Goal: Check status: Check status

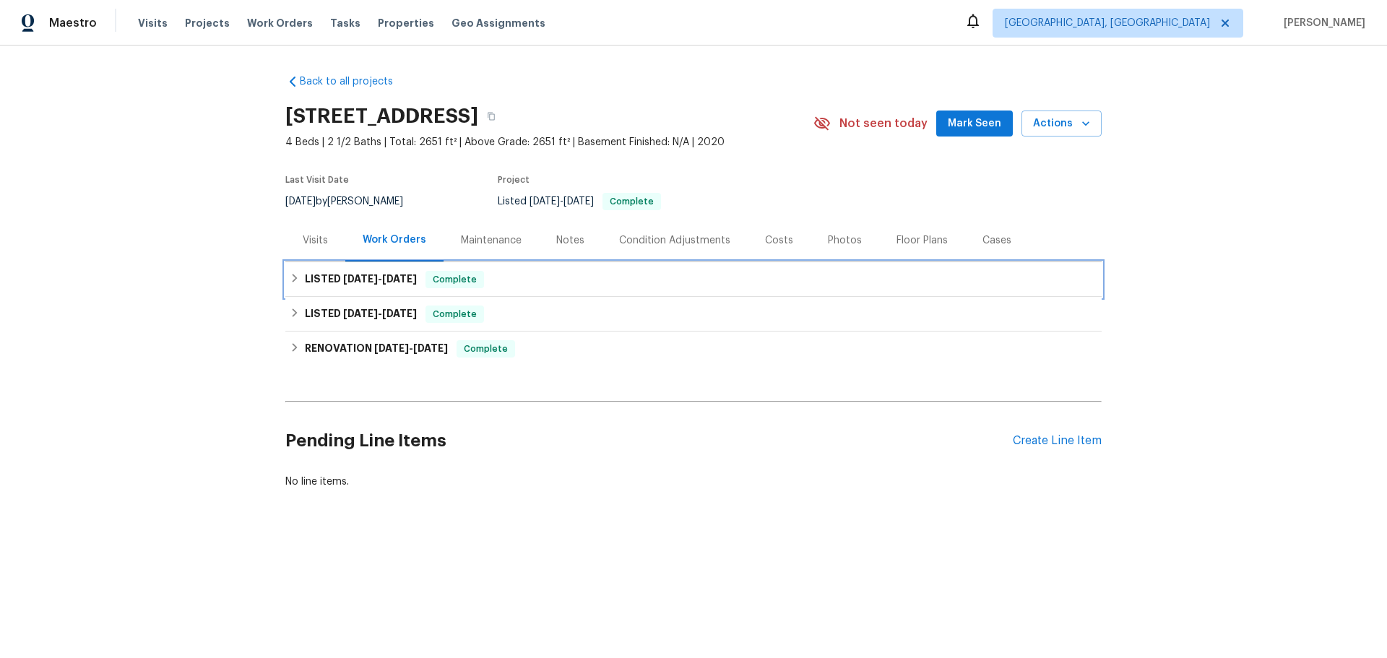
drag, startPoint x: 328, startPoint y: 225, endPoint x: 341, endPoint y: 253, distance: 30.4
click at [343, 274] on span "[DATE]" at bounding box center [360, 279] width 35 height 10
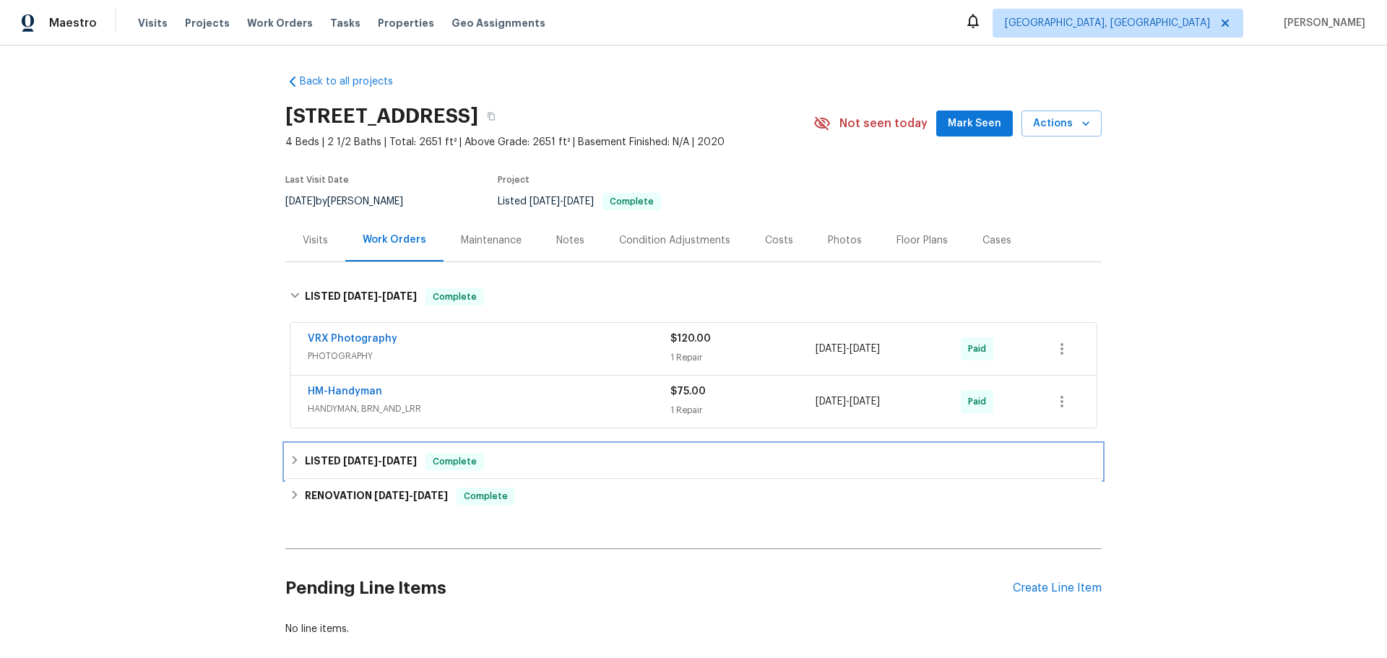
click at [329, 453] on h6 "LISTED [DATE] - [DATE]" at bounding box center [361, 461] width 112 height 17
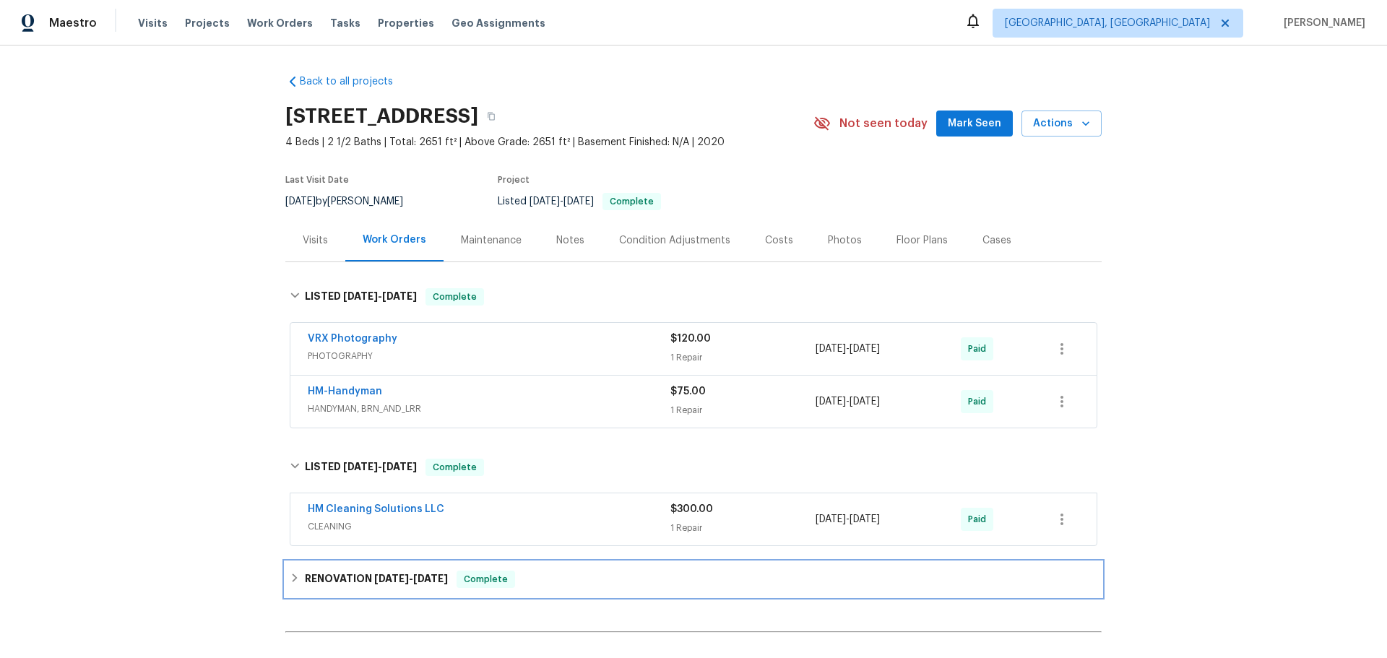
click at [344, 562] on div "RENOVATION [DATE] - [DATE] Complete" at bounding box center [693, 579] width 816 height 35
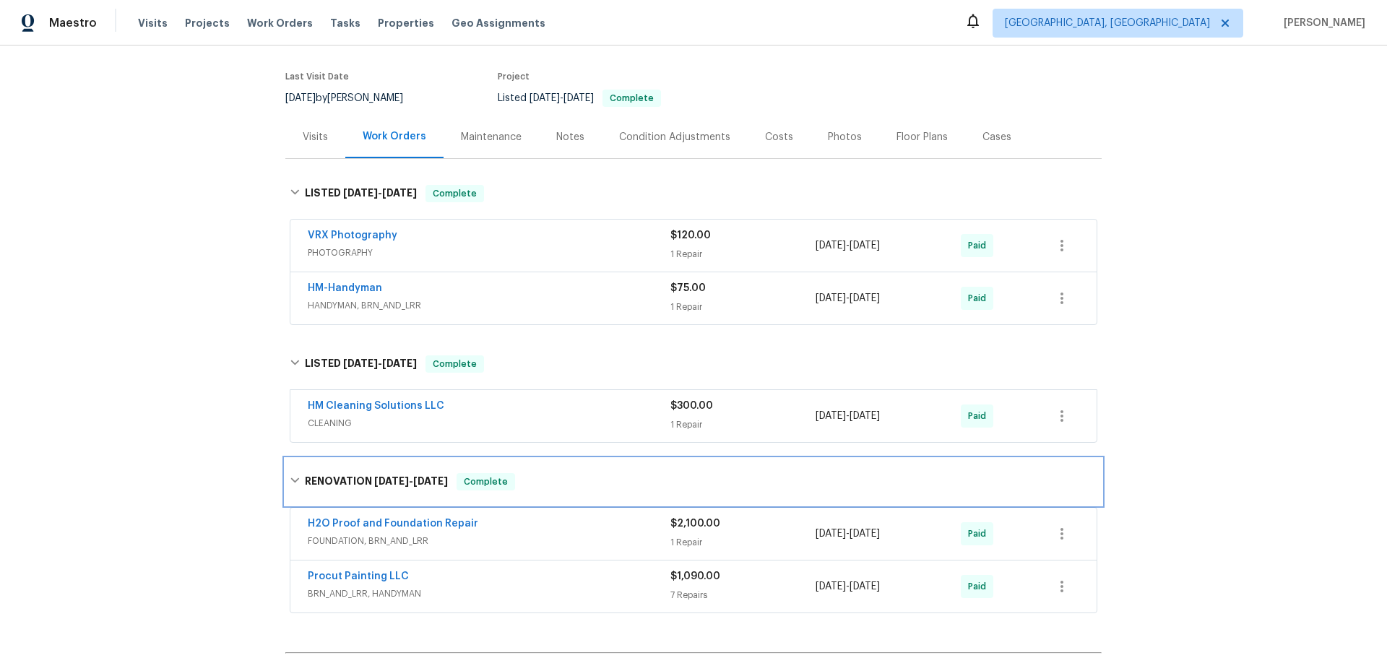
scroll to position [139, 0]
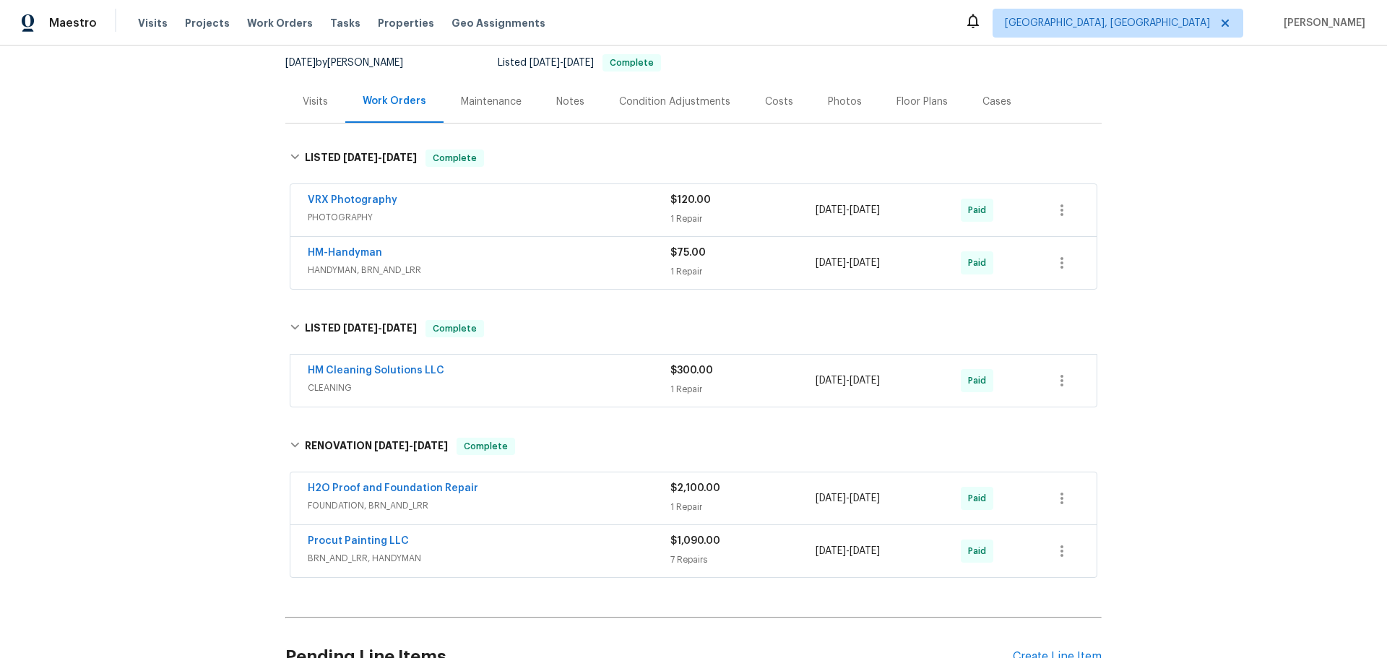
click at [408, 498] on span "FOUNDATION, BRN_AND_LRR" at bounding box center [489, 505] width 363 height 14
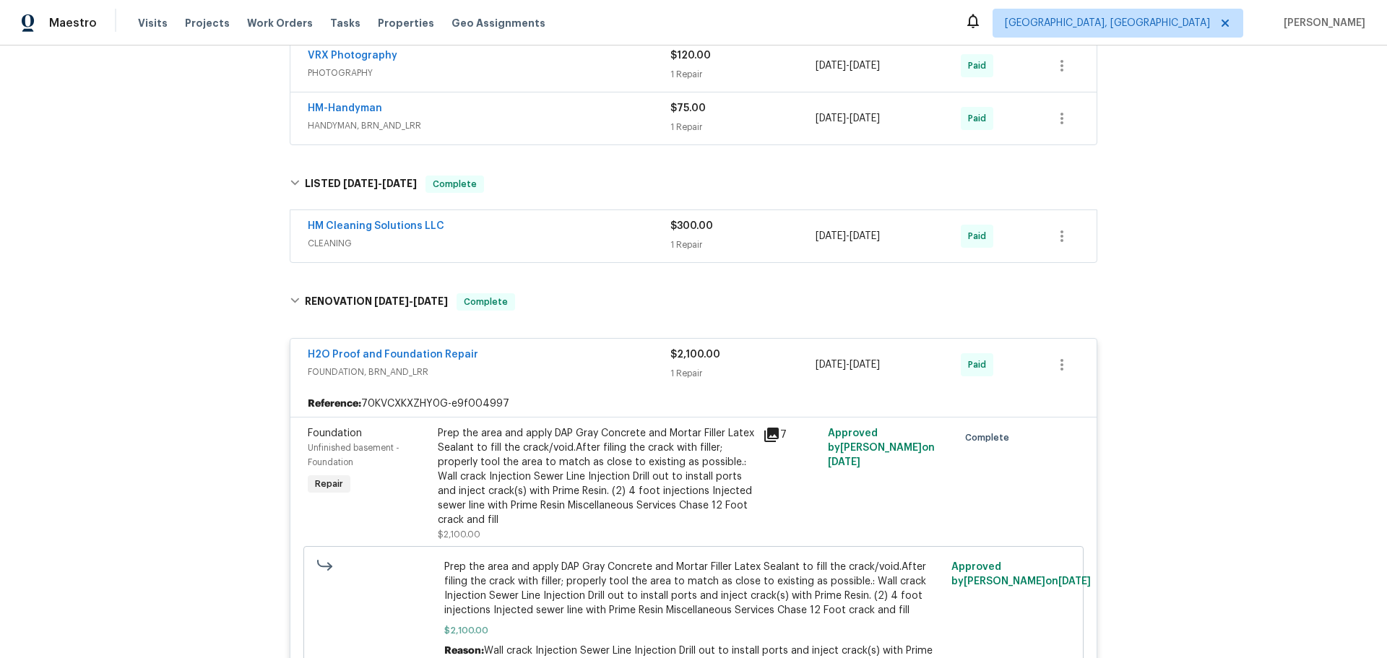
scroll to position [423, 0]
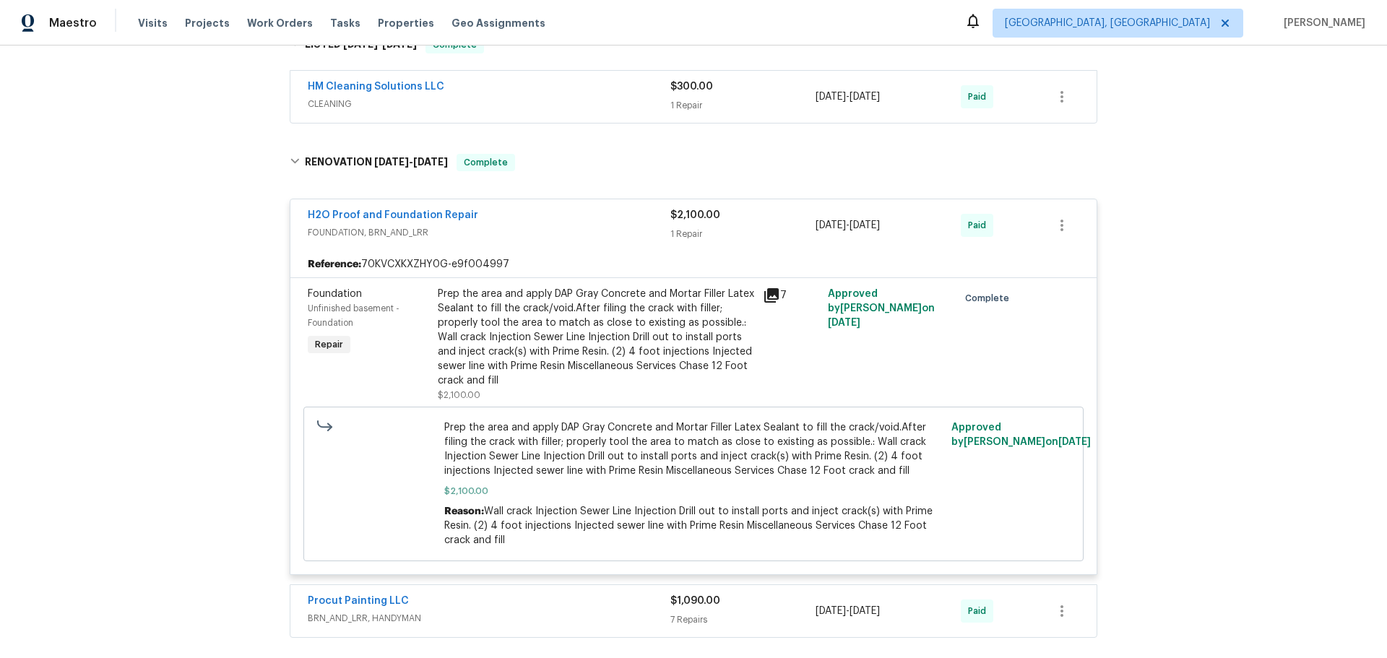
click at [394, 594] on div "Procut Painting LLC" at bounding box center [489, 602] width 363 height 17
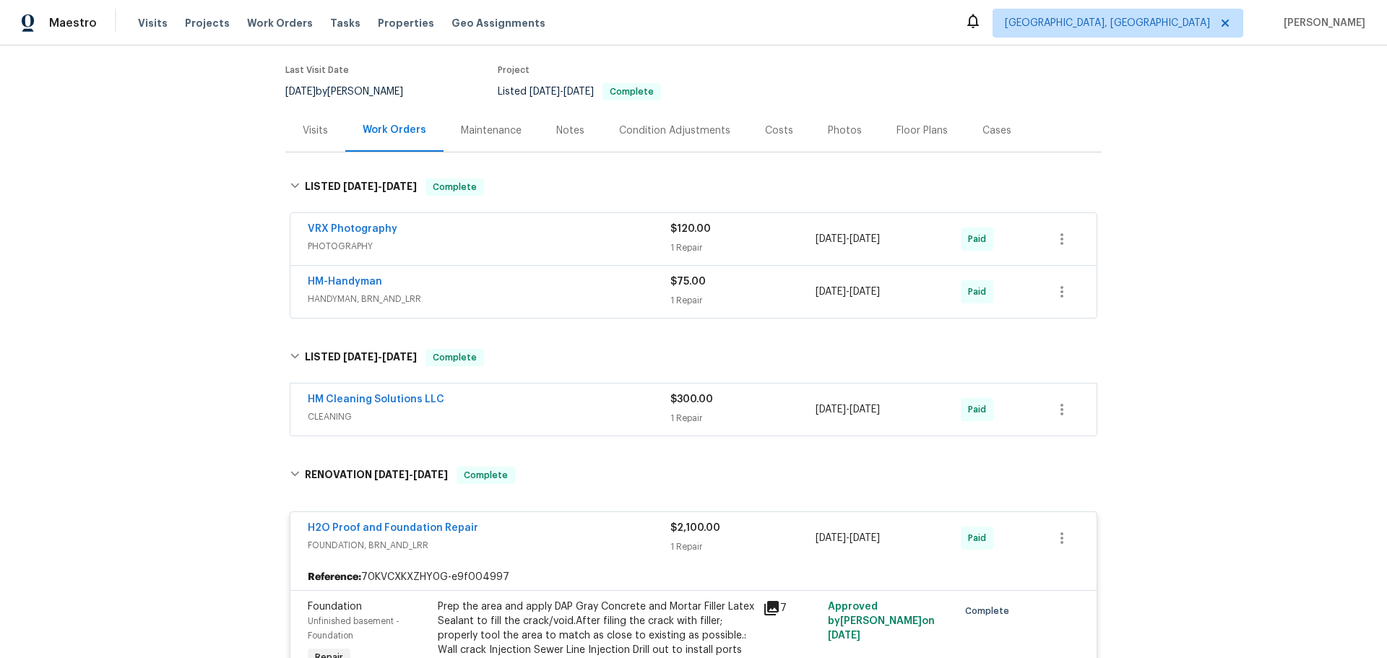
scroll to position [144, 0]
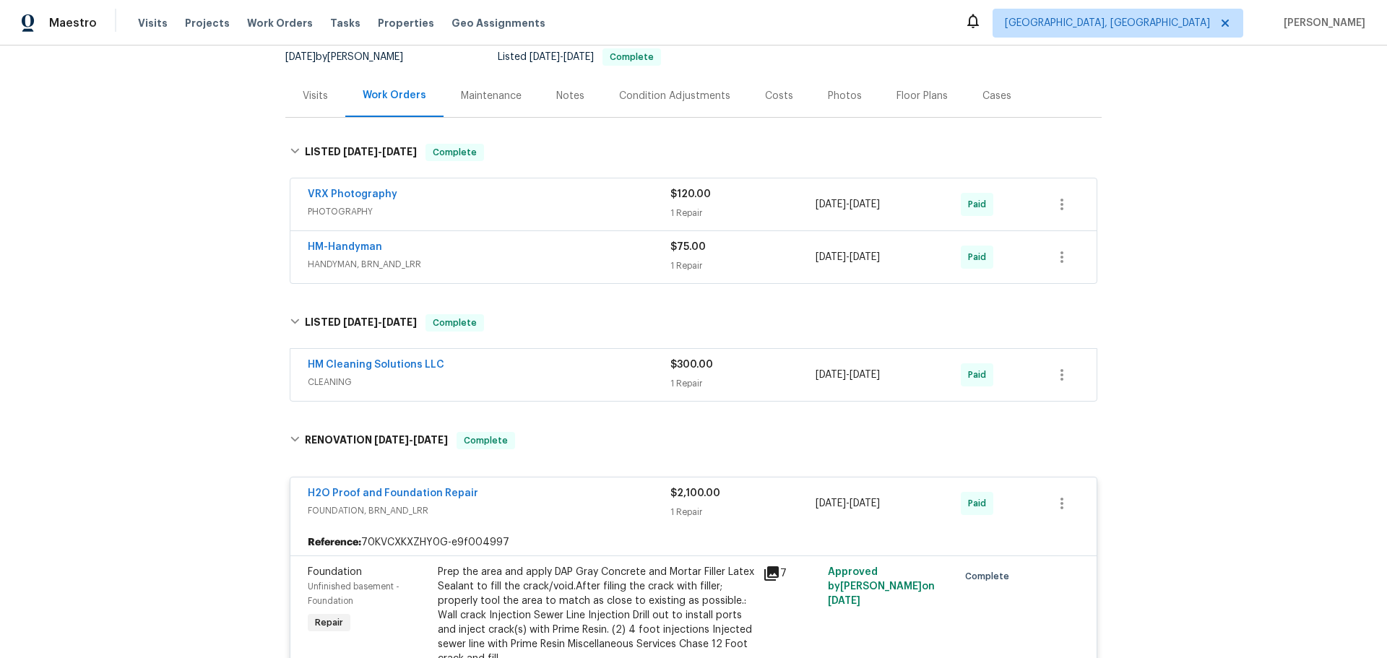
click at [500, 358] on div "HM Cleaning Solutions LLC" at bounding box center [489, 366] width 363 height 17
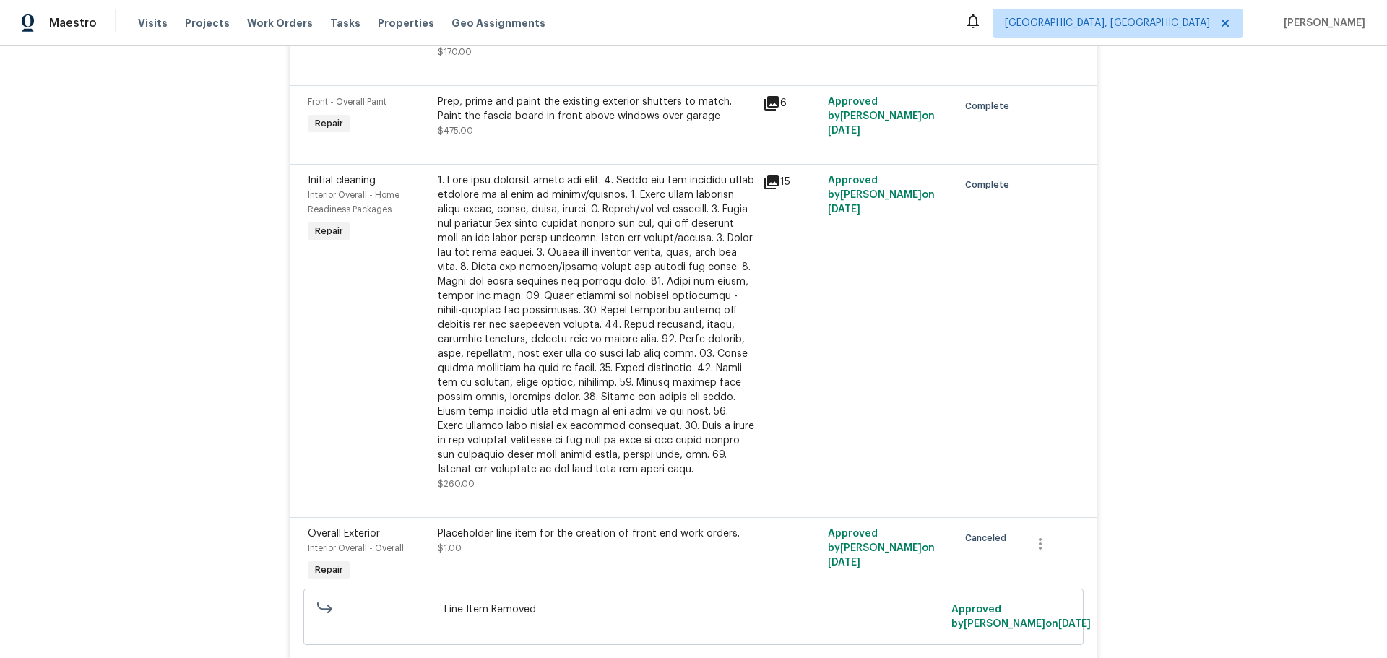
scroll to position [1921, 0]
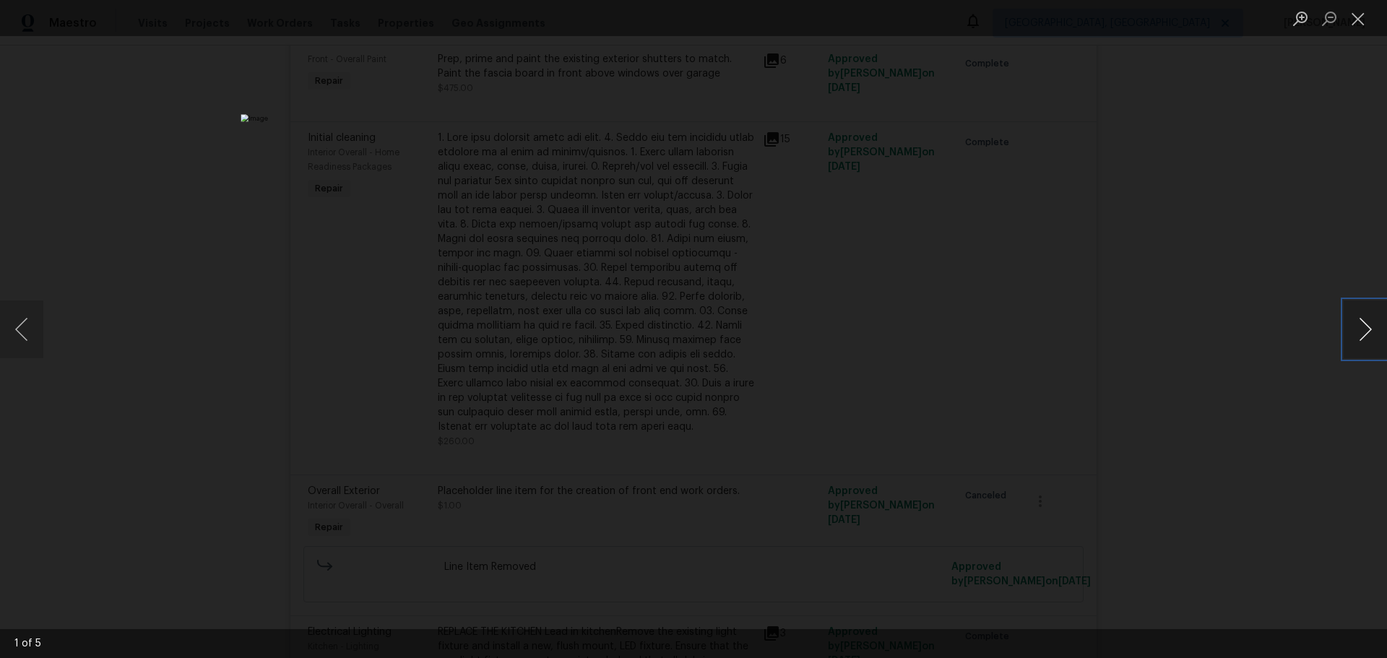
click at [1374, 331] on button "Next image" at bounding box center [1365, 330] width 43 height 58
click at [1372, 332] on button "Next image" at bounding box center [1365, 330] width 43 height 58
click at [1371, 332] on button "Next image" at bounding box center [1365, 330] width 43 height 58
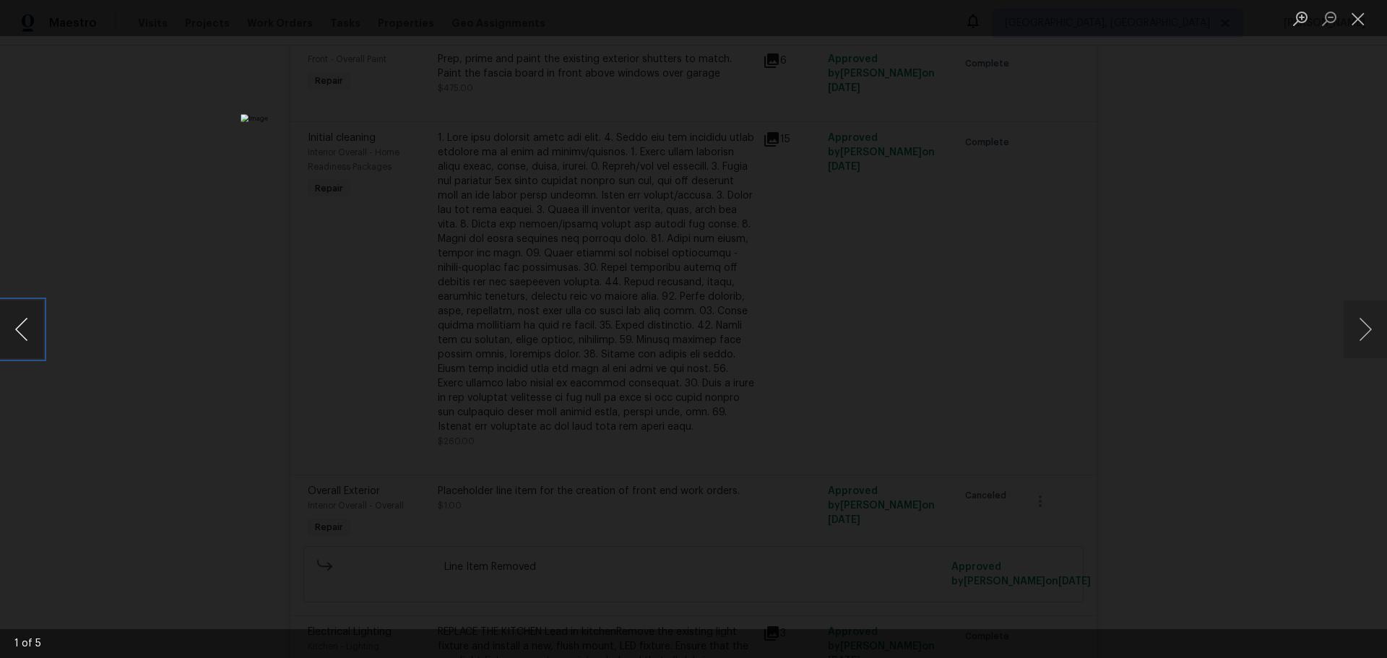
click at [22, 324] on button "Previous image" at bounding box center [21, 330] width 43 height 58
drag, startPoint x: 1176, startPoint y: 447, endPoint x: 1190, endPoint y: 447, distance: 13.7
click at [1176, 448] on div "Lightbox" at bounding box center [693, 329] width 1387 height 658
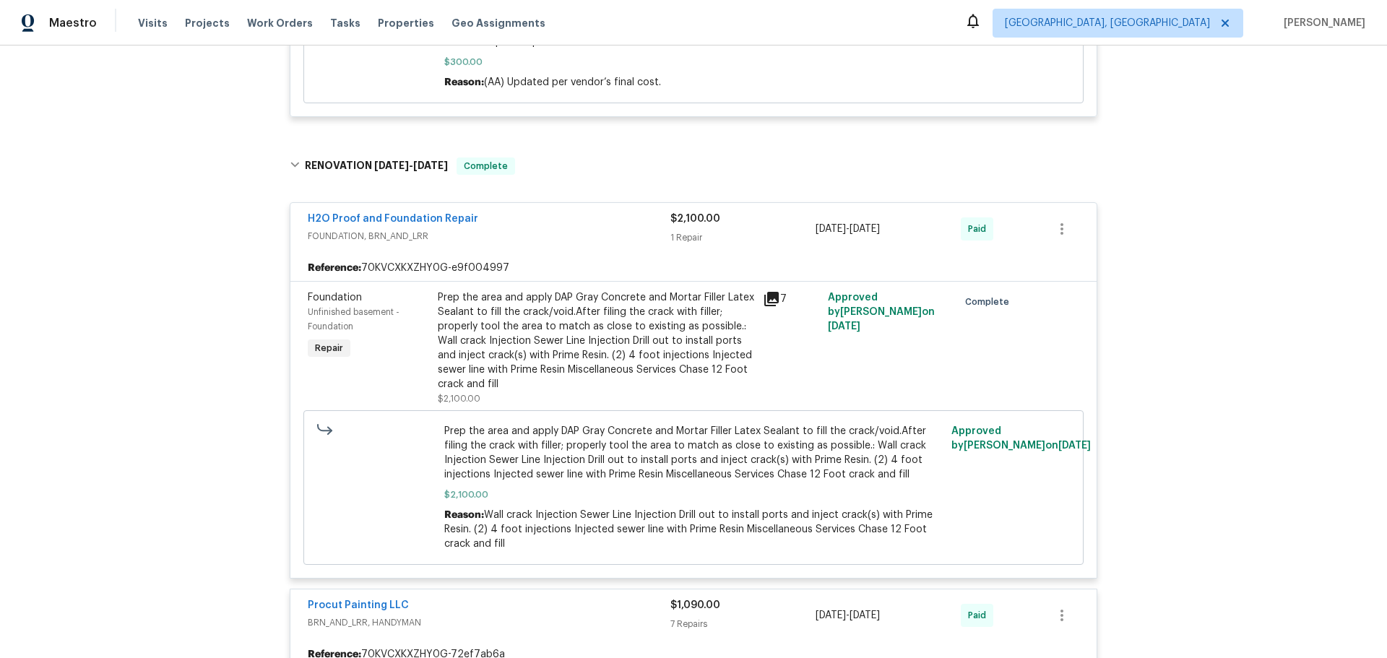
scroll to position [1054, 0]
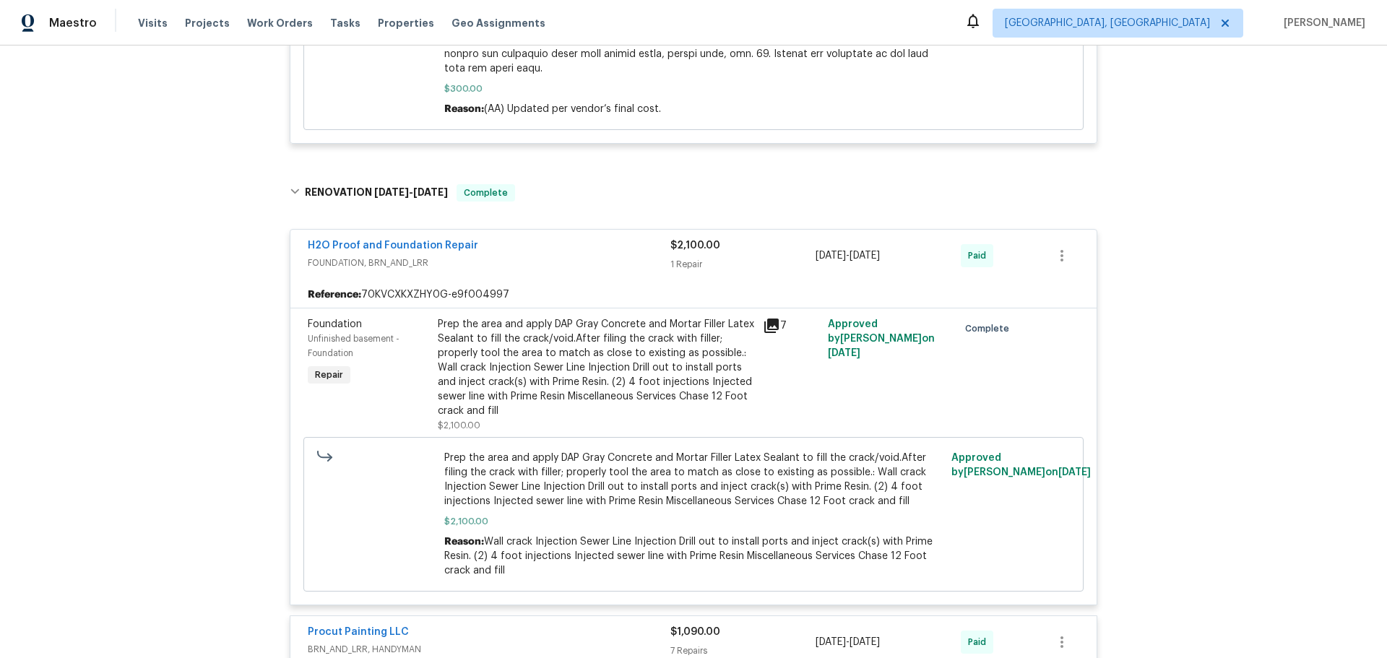
drag, startPoint x: 773, startPoint y: 165, endPoint x: 756, endPoint y: 155, distance: 20.4
click at [769, 317] on div "7" at bounding box center [791, 325] width 56 height 17
click at [752, 313] on div "Prep the area and apply DAP Gray Concrete and Mortar Filler Latex Sealant to fi…" at bounding box center [595, 375] width 325 height 124
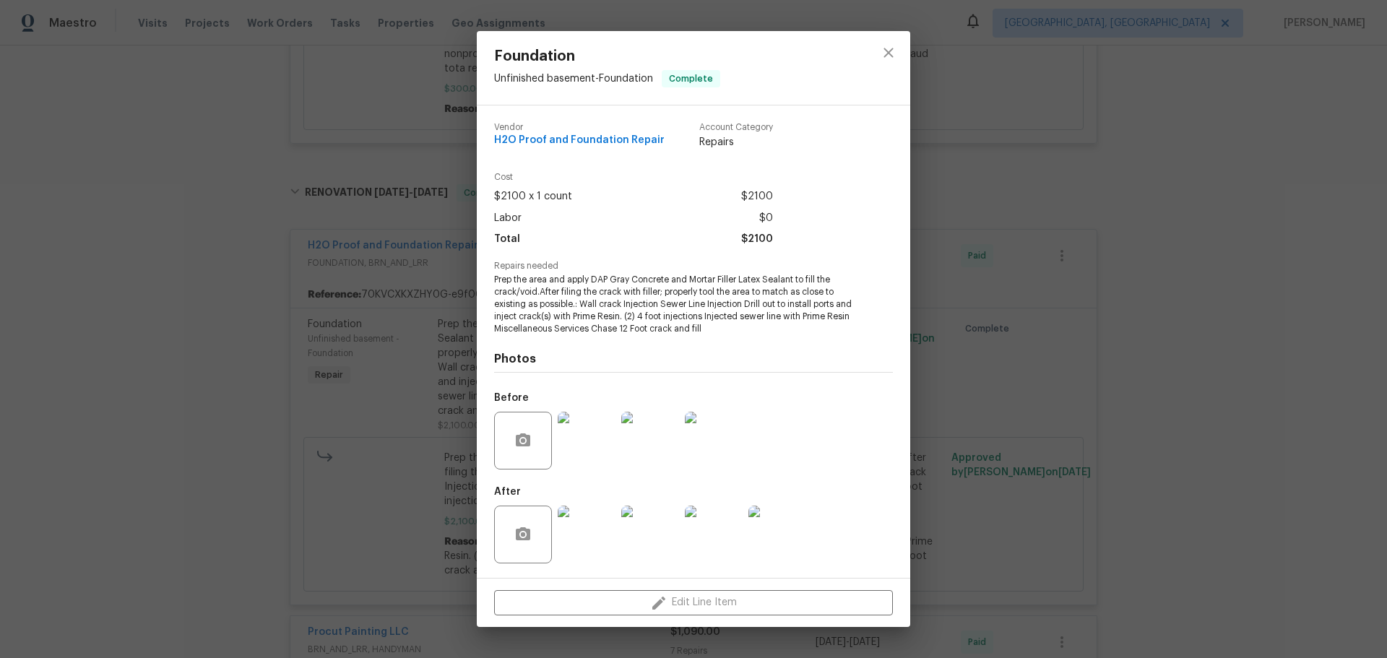
click at [704, 506] on img at bounding box center [714, 535] width 58 height 58
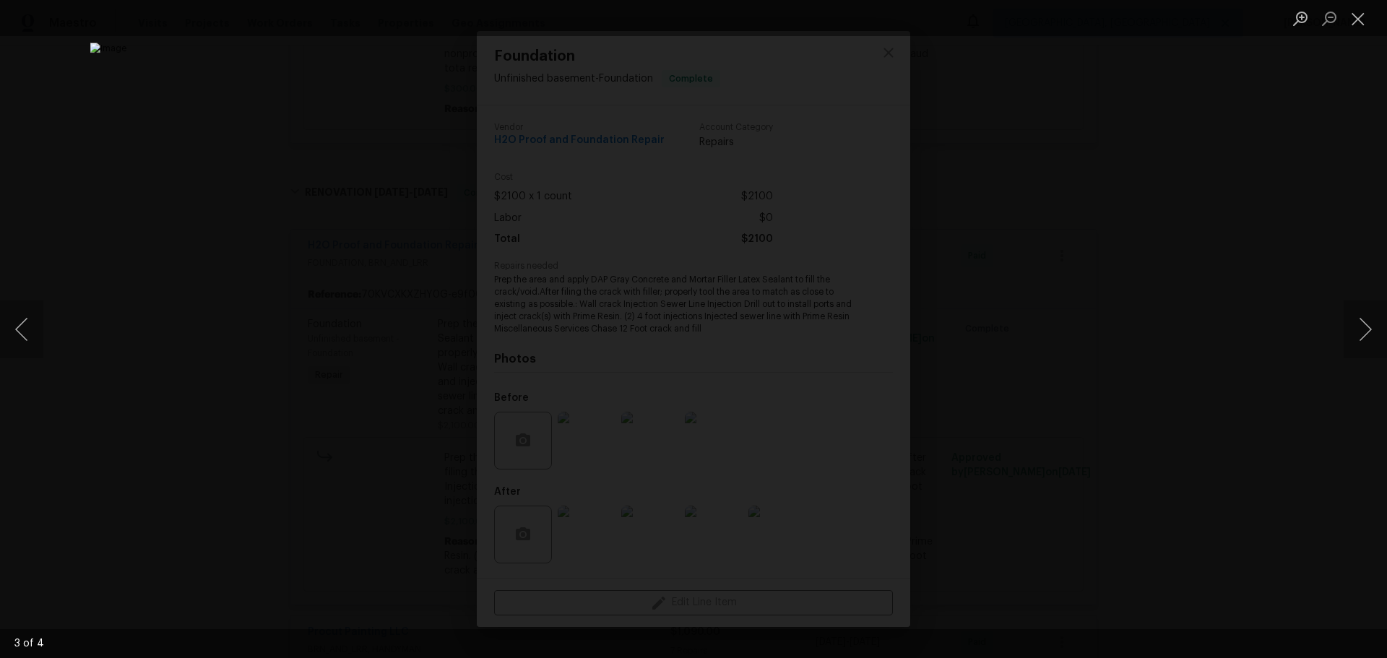
drag, startPoint x: 1360, startPoint y: 19, endPoint x: 1318, endPoint y: 53, distance: 54.4
click at [1360, 19] on button "Close lightbox" at bounding box center [1358, 18] width 29 height 25
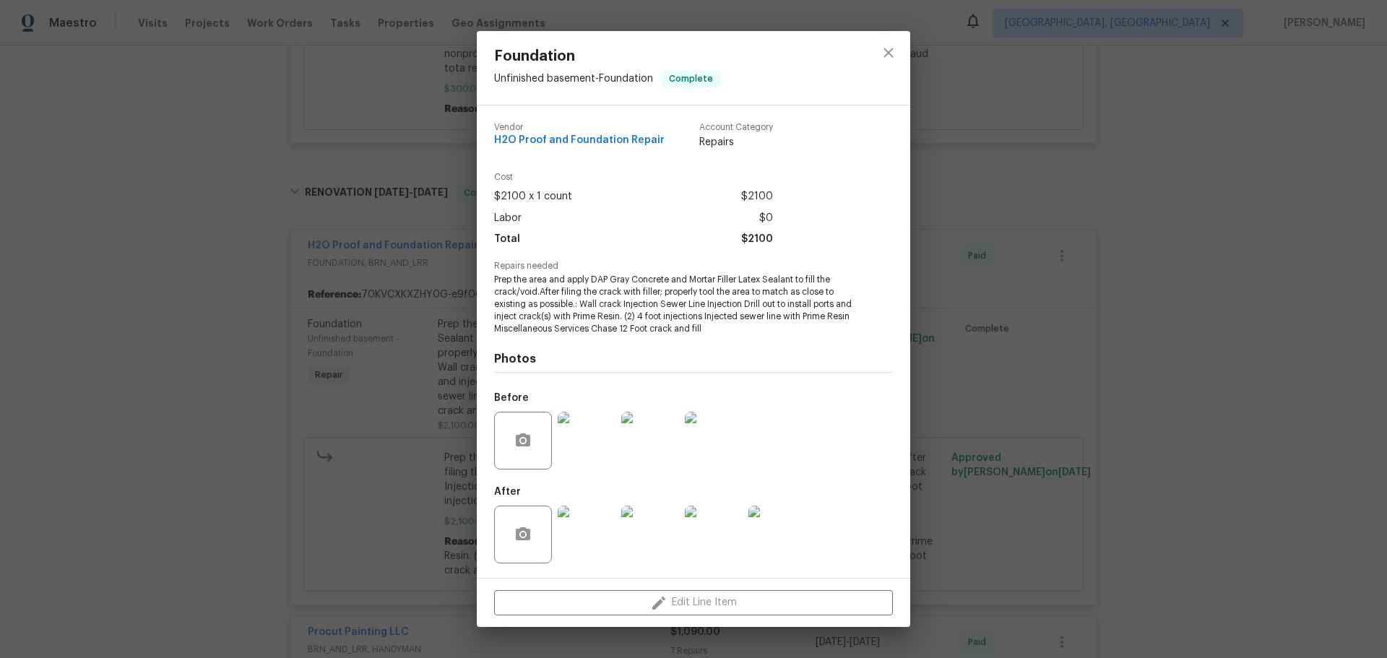
click at [767, 506] on img at bounding box center [777, 535] width 58 height 58
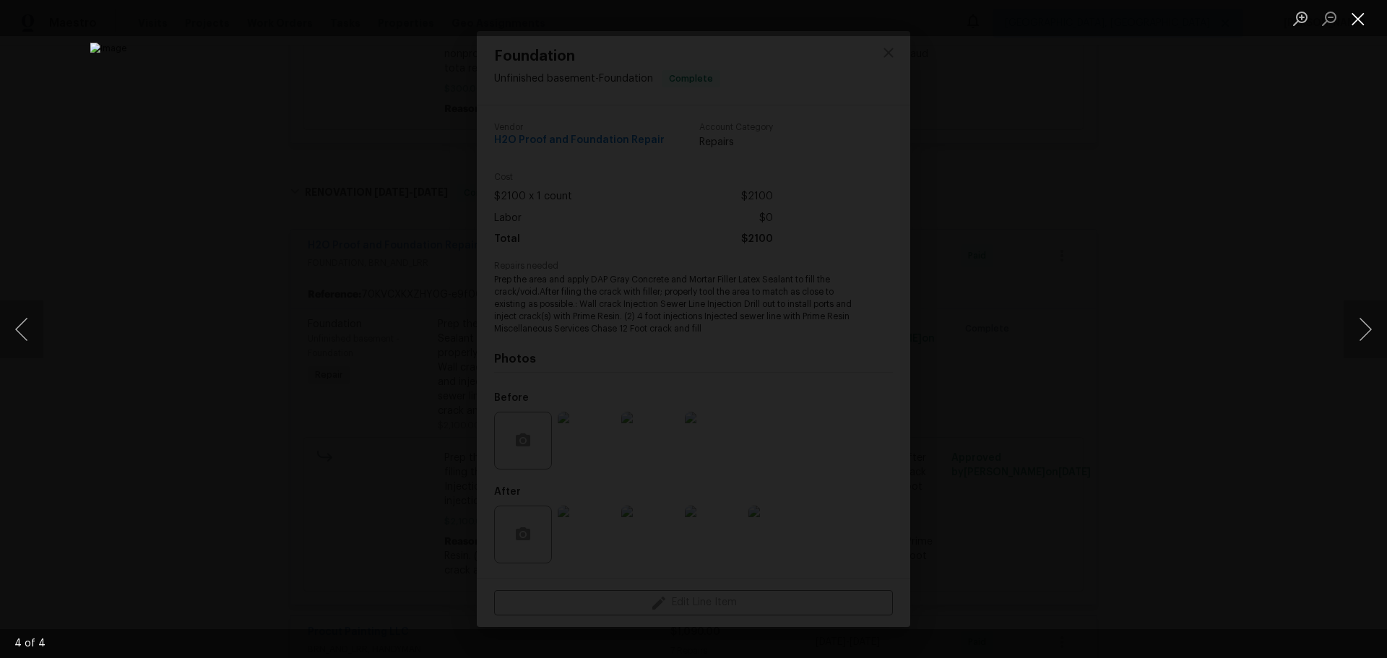
click at [1365, 17] on button "Close lightbox" at bounding box center [1358, 18] width 29 height 25
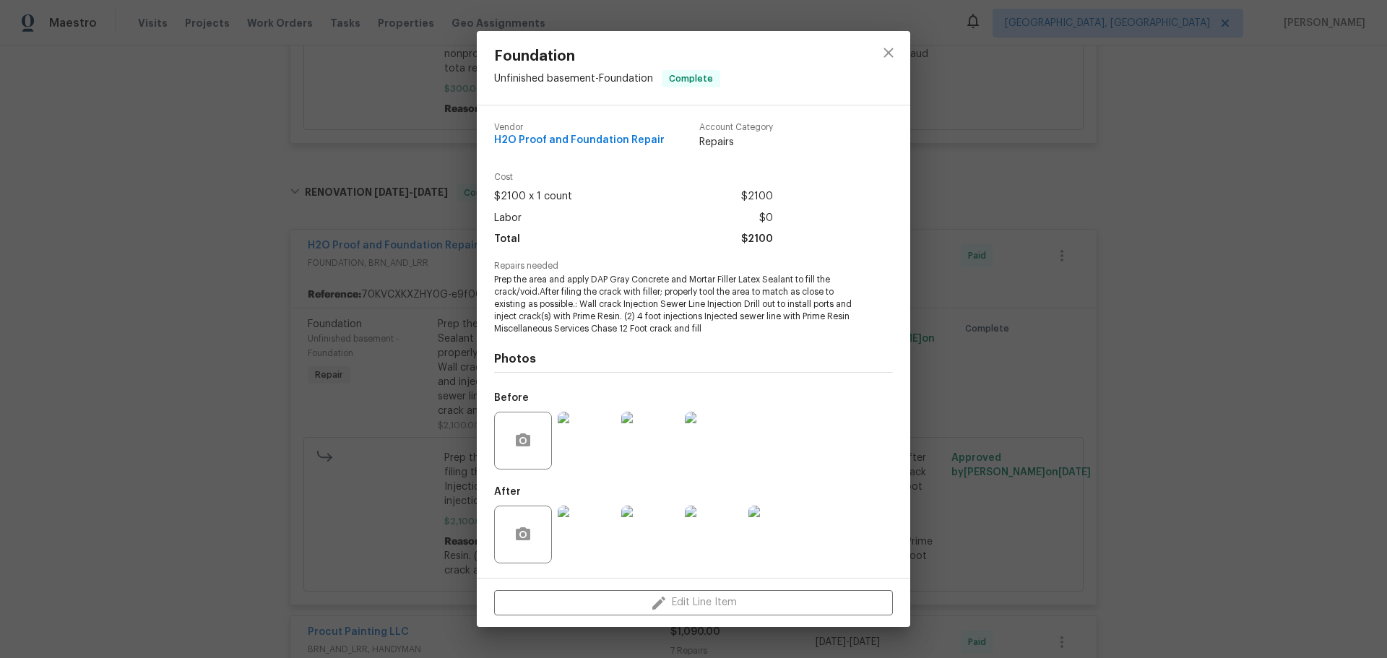
click at [576, 146] on span "H2O Proof and Foundation Repair" at bounding box center [579, 140] width 170 height 11
drag, startPoint x: 621, startPoint y: 267, endPoint x: 558, endPoint y: 321, distance: 83.0
click at [621, 269] on div "Repairs needed Prep the area and apply DAP Gray Concrete and Mortar Filler Late…" at bounding box center [693, 298] width 399 height 73
click at [895, 61] on icon "close" at bounding box center [888, 52] width 17 height 17
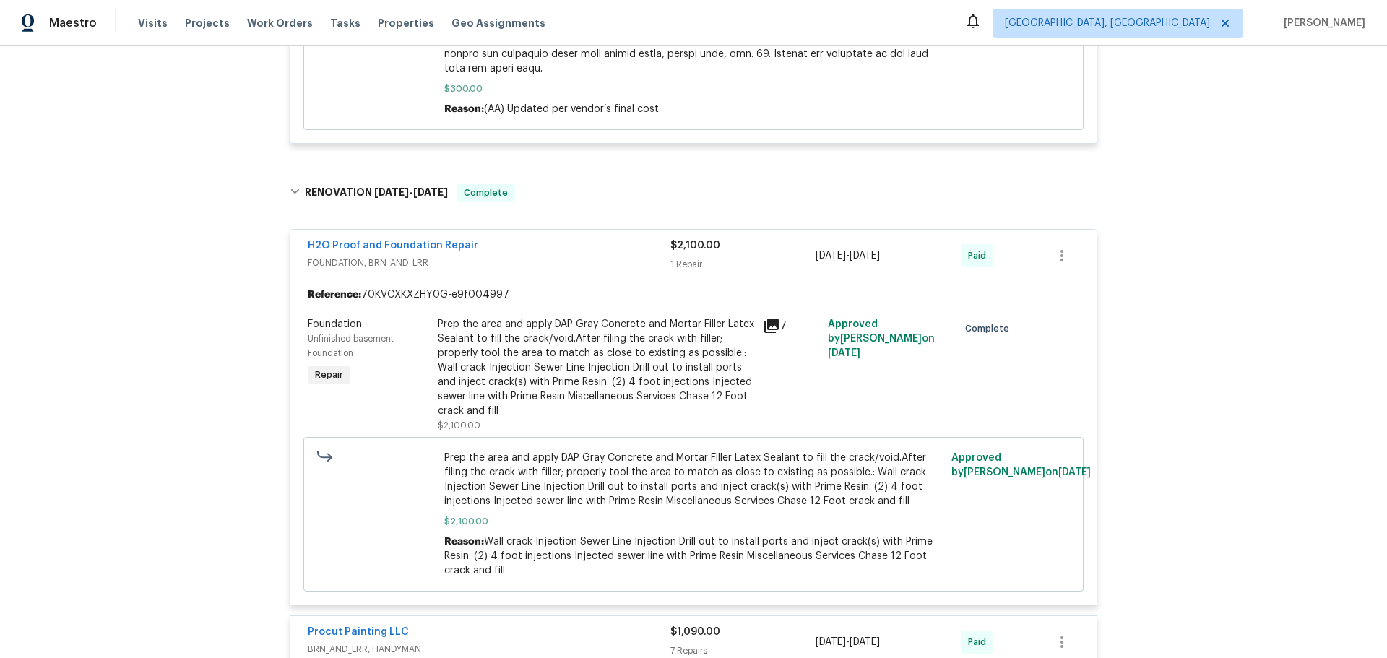
click at [323, 238] on span "H2O Proof and Foundation Repair" at bounding box center [393, 245] width 170 height 14
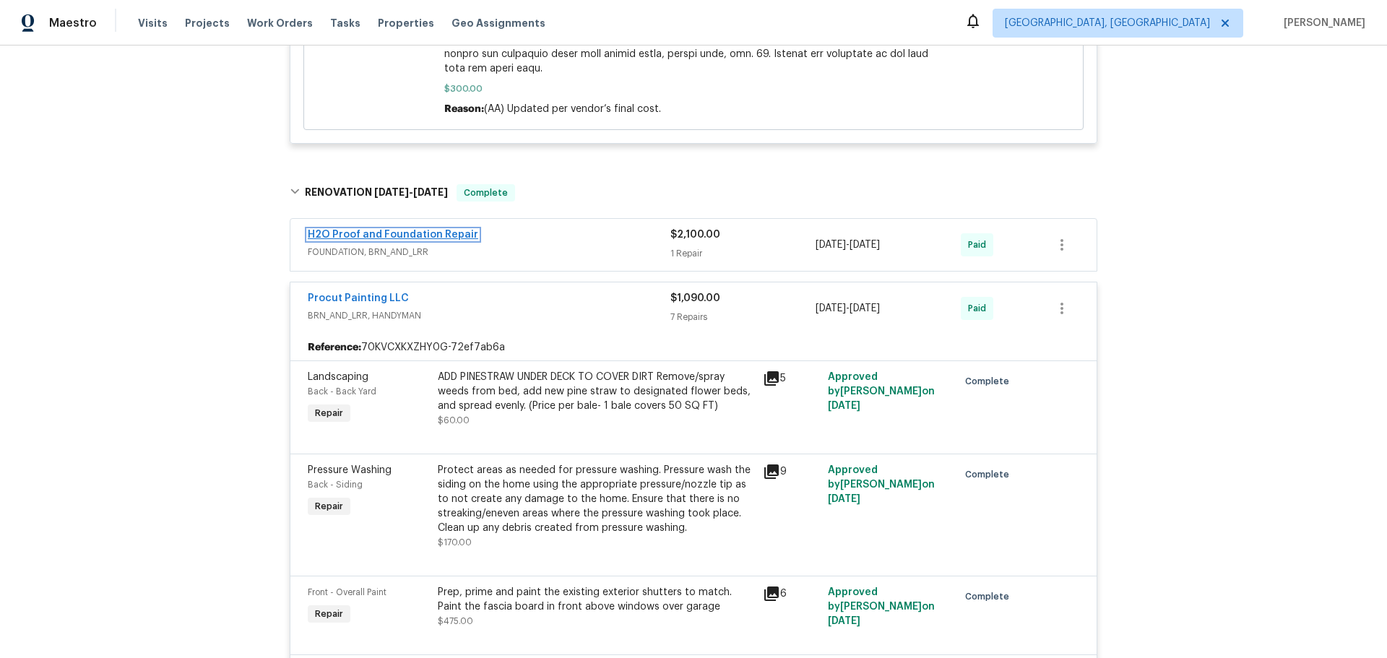
click at [332, 230] on link "H2O Proof and Foundation Repair" at bounding box center [393, 235] width 170 height 10
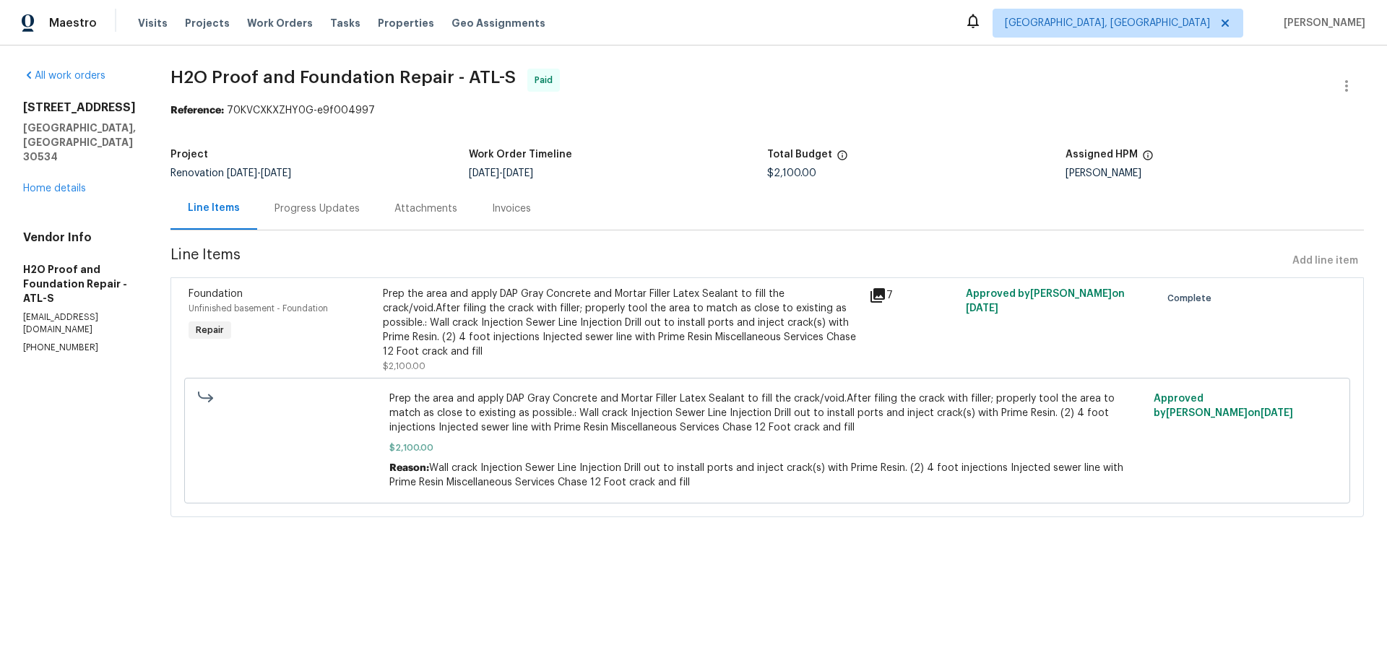
click at [279, 202] on div "Progress Updates" at bounding box center [317, 209] width 85 height 14
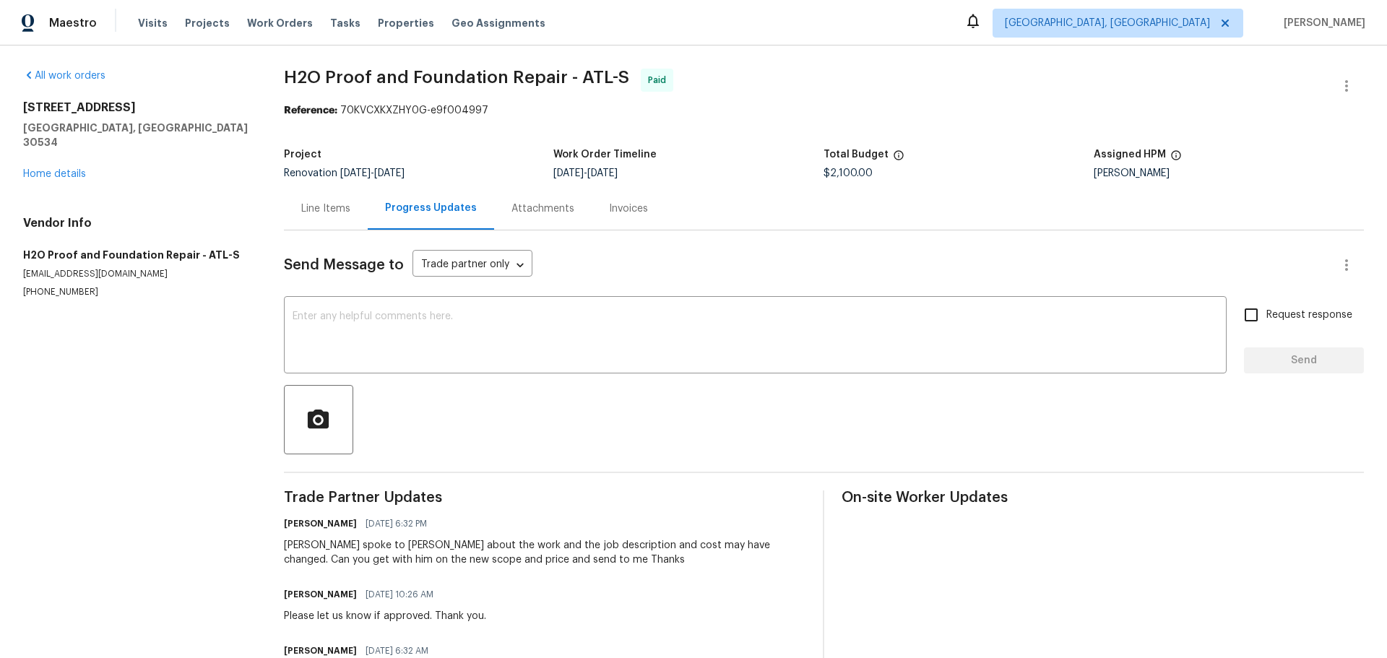
click at [511, 202] on div "Attachments" at bounding box center [542, 209] width 63 height 14
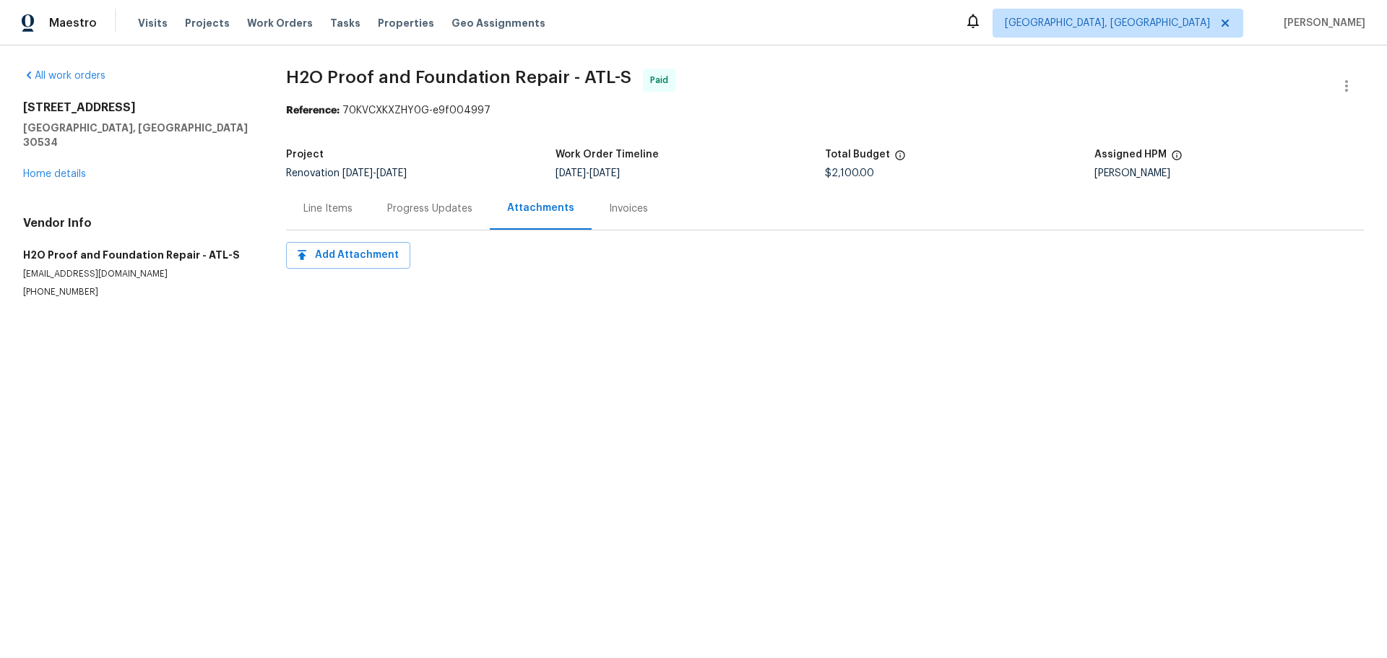
click at [592, 187] on div "Invoices" at bounding box center [629, 208] width 74 height 43
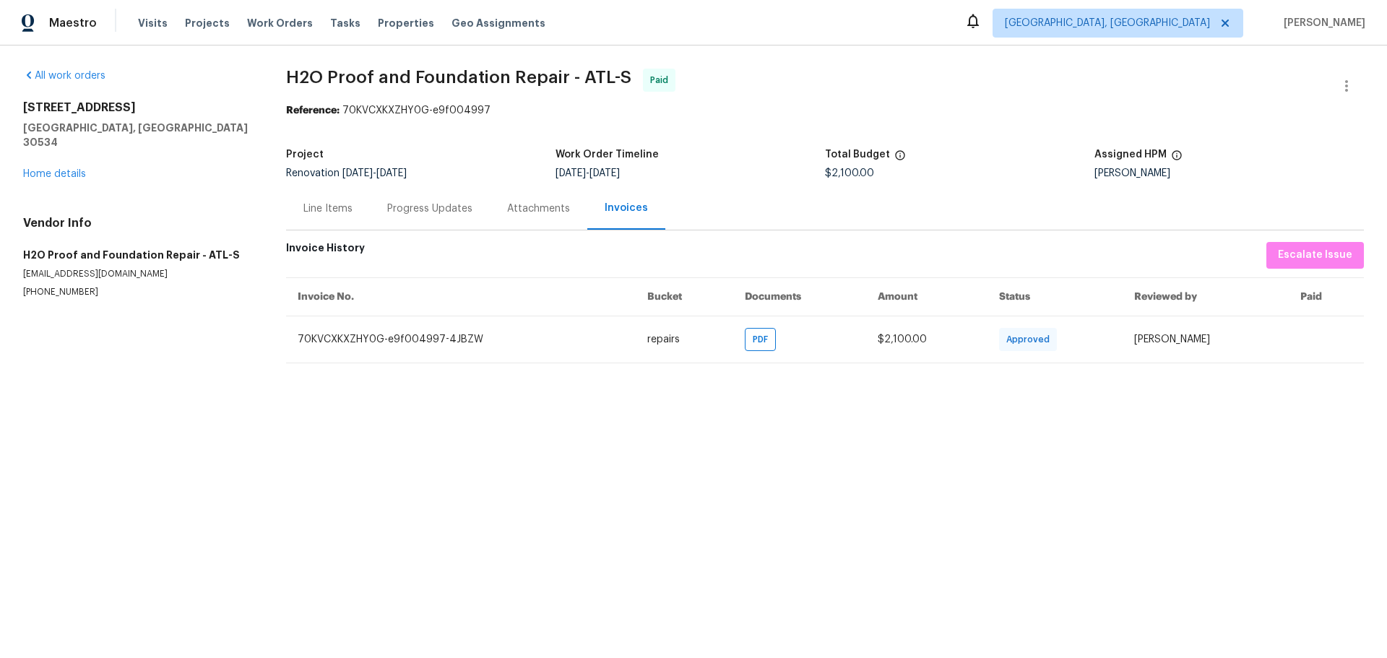
click at [306, 202] on div "Line Items" at bounding box center [327, 209] width 49 height 14
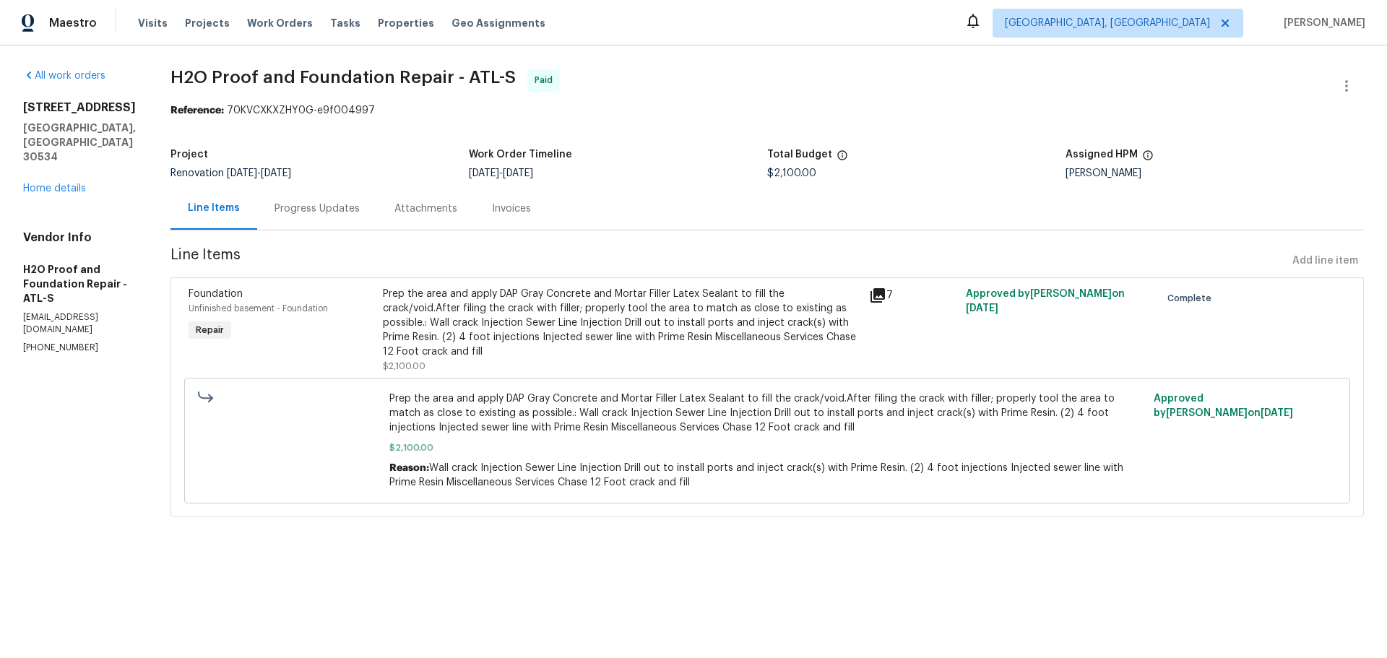
click at [475, 187] on div "Invoices" at bounding box center [512, 208] width 74 height 43
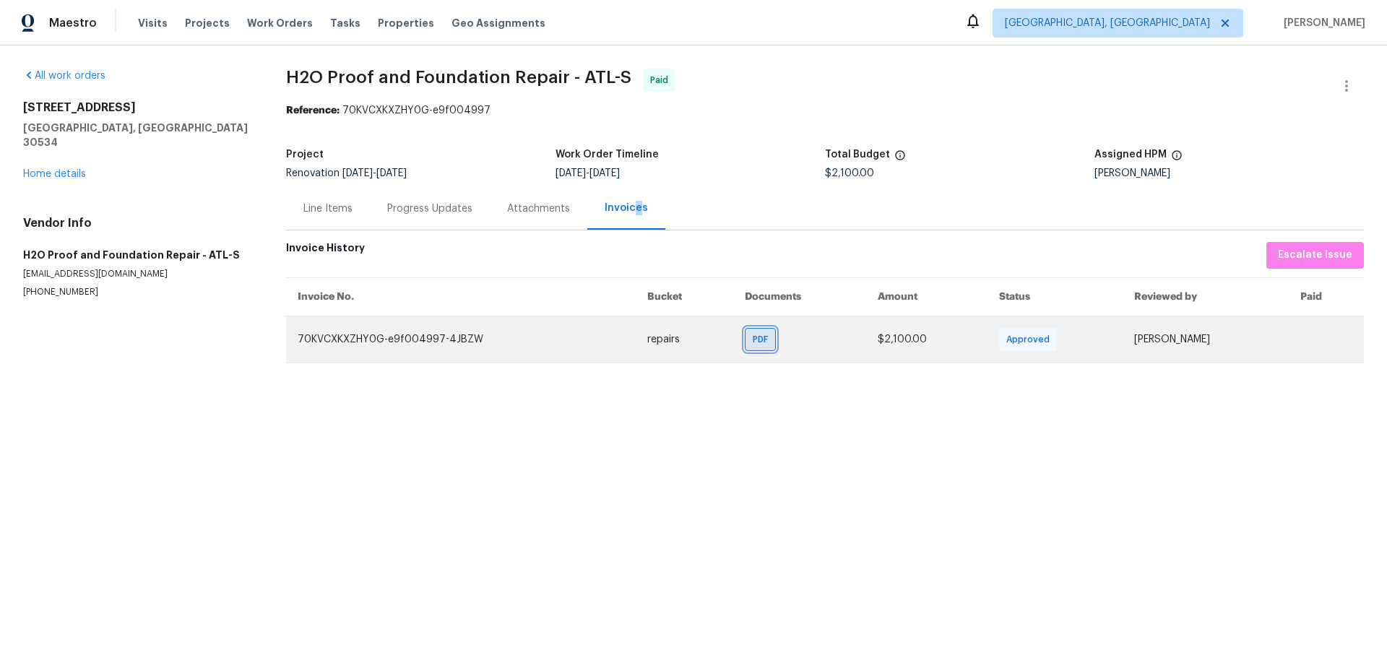
click at [753, 332] on span "PDF" at bounding box center [763, 339] width 21 height 14
